Goal: Check status: Check status

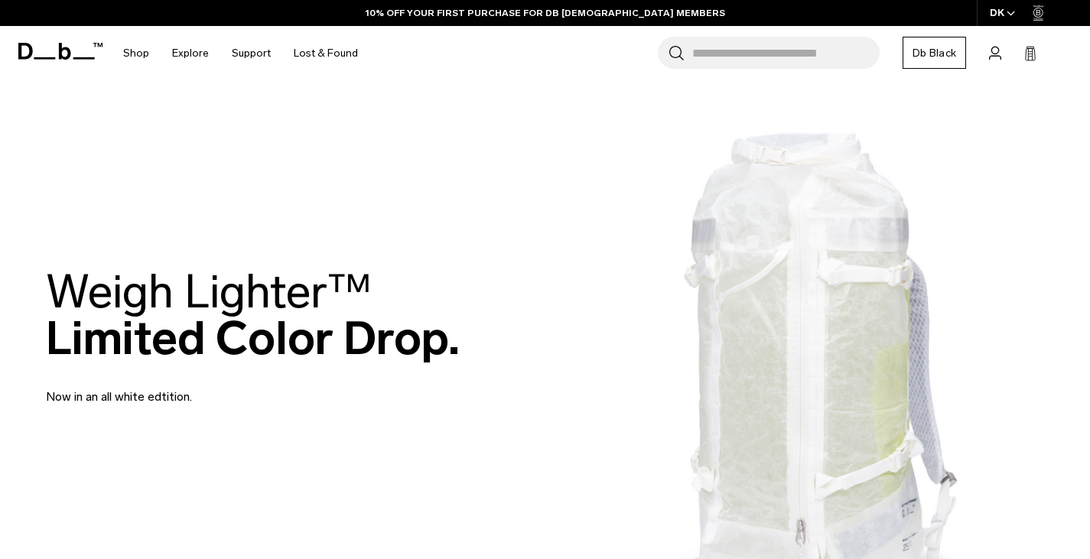
click at [0, 0] on span "Account" at bounding box center [0, 0] width 0 height 0
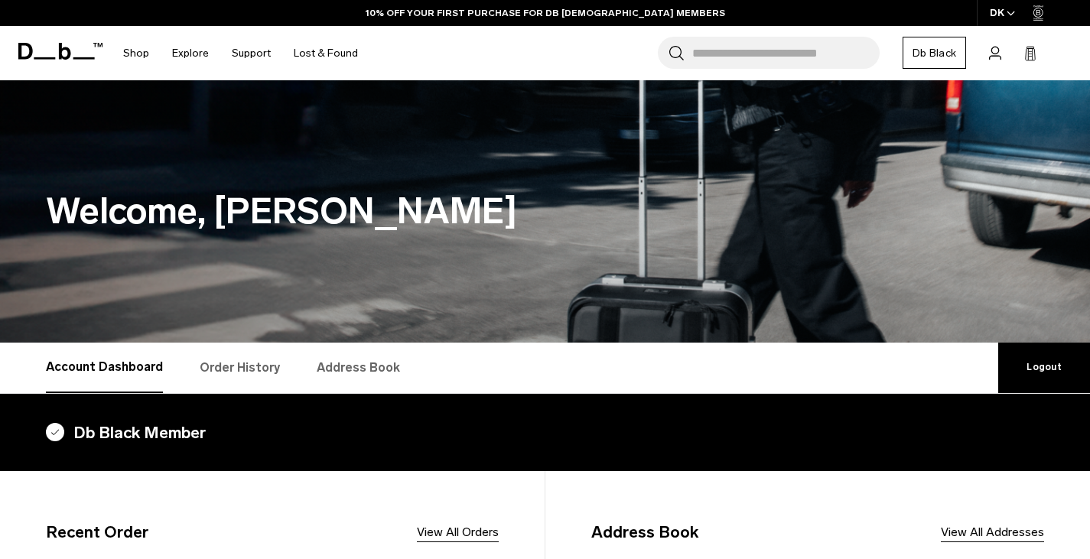
click at [243, 365] on link "Order History" at bounding box center [240, 368] width 80 height 50
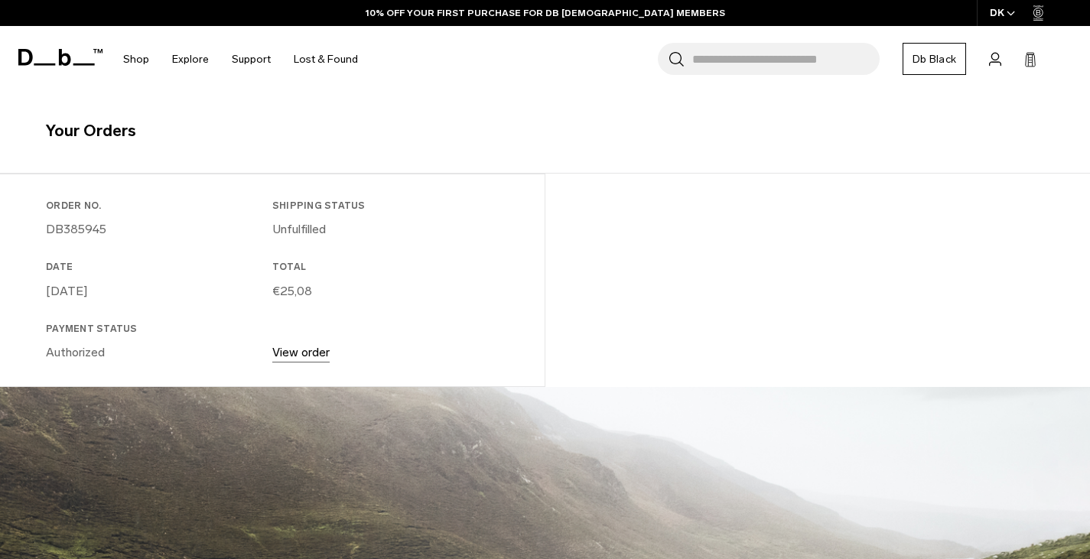
click at [305, 350] on link "View order" at bounding box center [300, 352] width 57 height 15
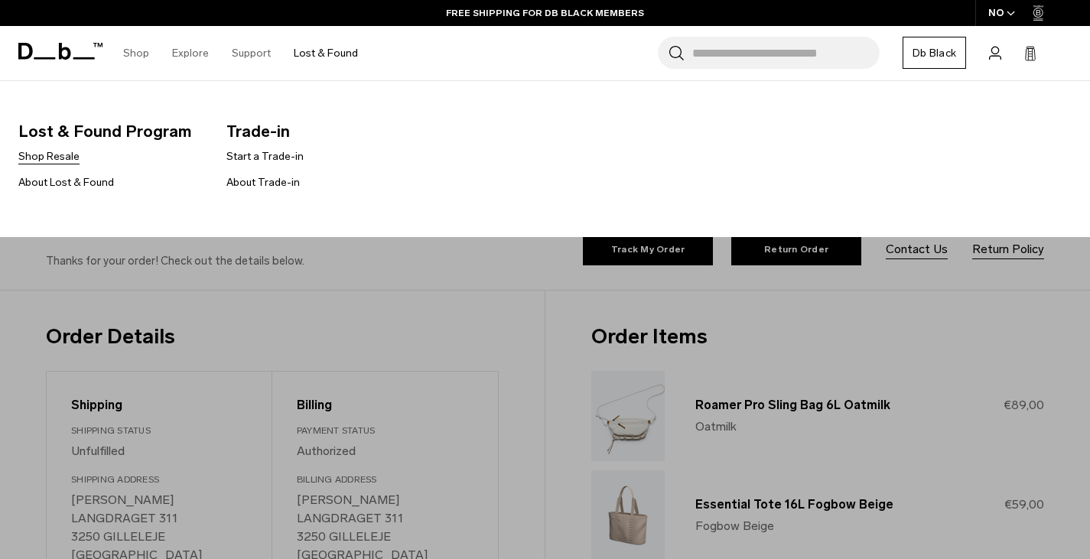
click at [52, 153] on link "Shop Resale" at bounding box center [48, 156] width 61 height 16
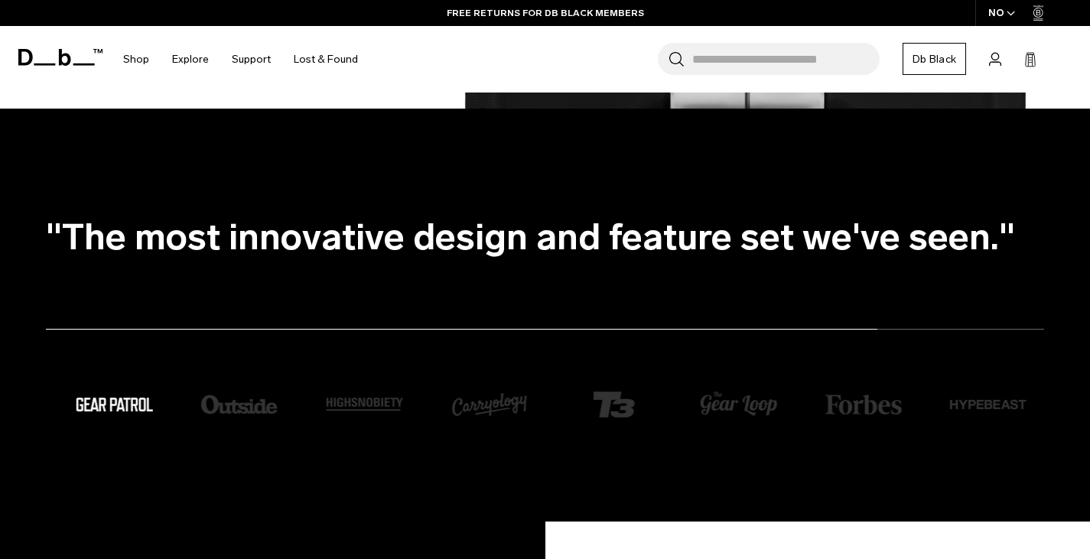
scroll to position [2524, 0]
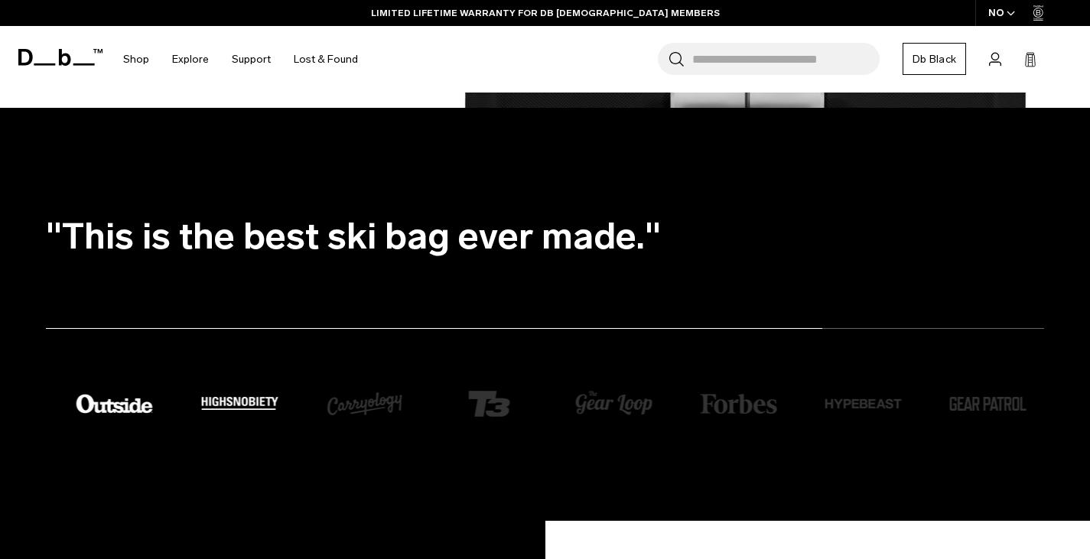
click at [259, 404] on img "5 / 8" at bounding box center [239, 403] width 76 height 13
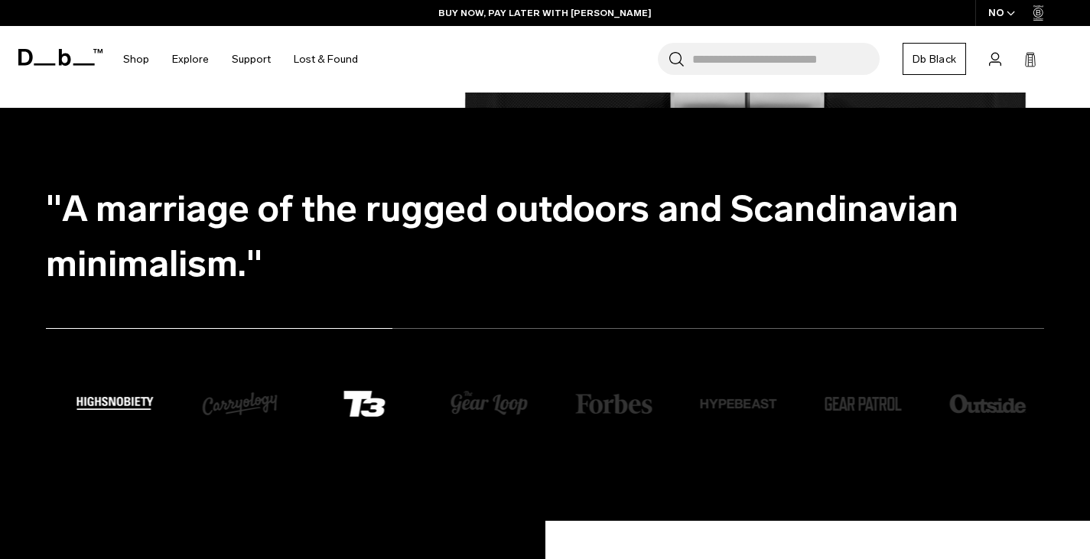
click at [360, 411] on img "7 / 8" at bounding box center [364, 404] width 76 height 76
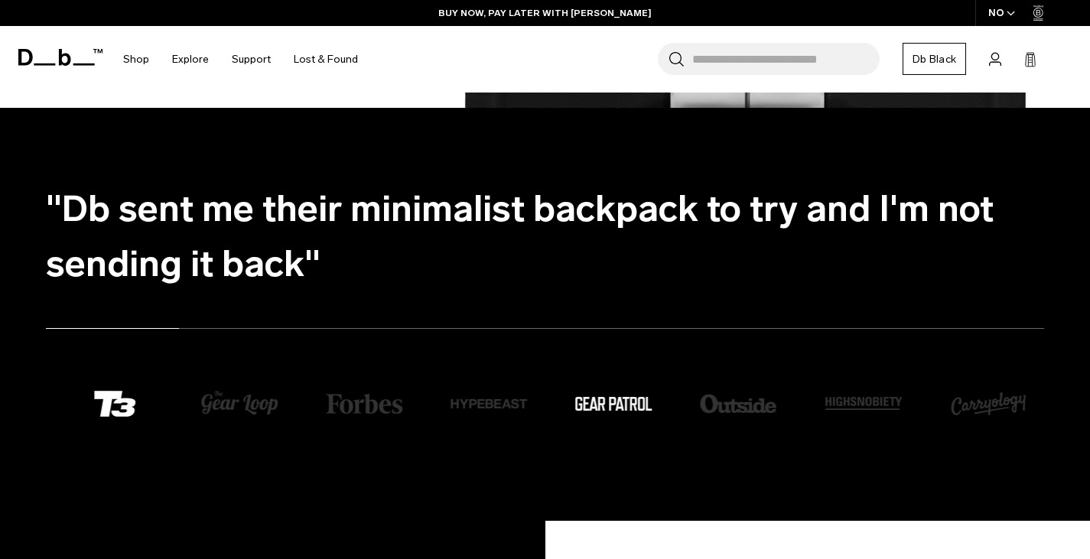
click at [593, 409] on img "3 / 8" at bounding box center [614, 404] width 76 height 14
